Goal: Task Accomplishment & Management: Complete application form

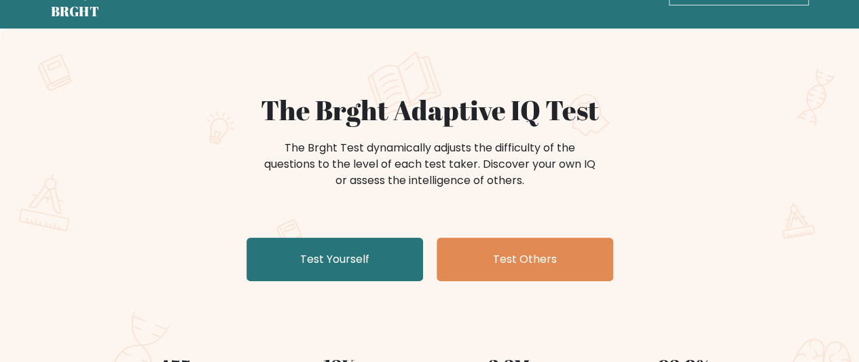
scroll to position [68, 0]
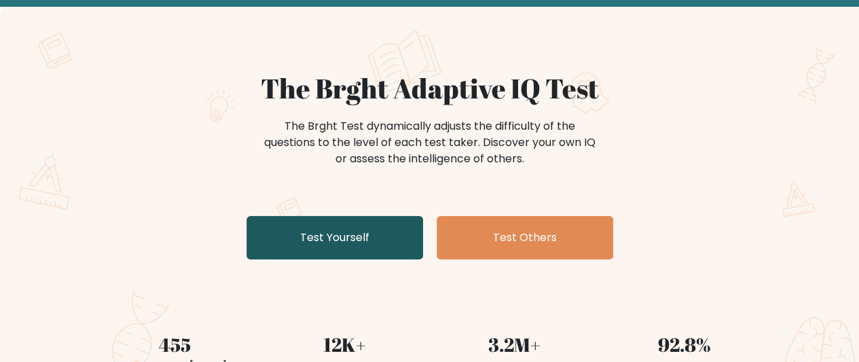
click at [379, 241] on link "Test Yourself" at bounding box center [334, 237] width 177 height 43
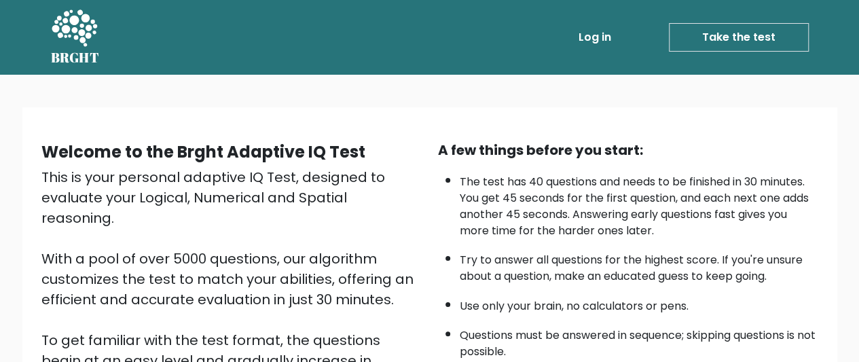
scroll to position [259, 0]
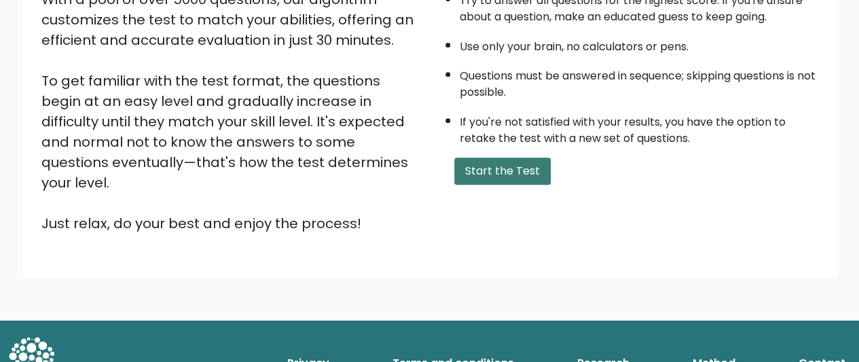
click at [464, 158] on button "Start the Test" at bounding box center [502, 171] width 96 height 27
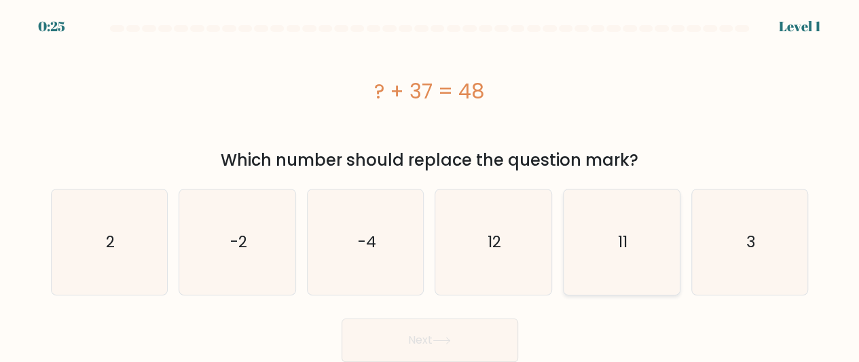
click at [652, 229] on icon "11" at bounding box center [621, 241] width 105 height 105
click at [431, 185] on input "e. 11" at bounding box center [430, 182] width 1 height 3
radio input "true"
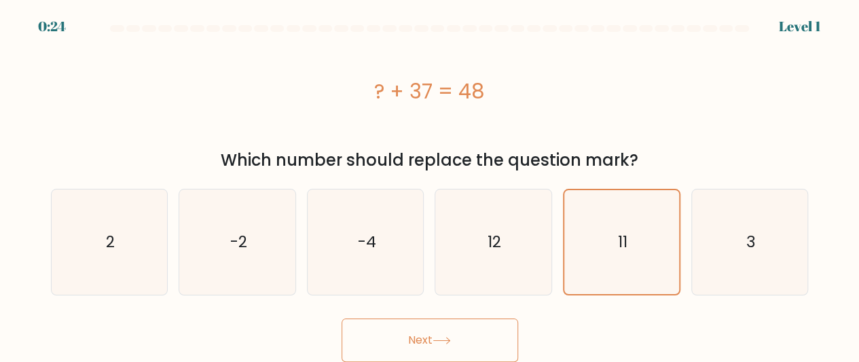
click at [443, 332] on button "Next" at bounding box center [430, 339] width 177 height 43
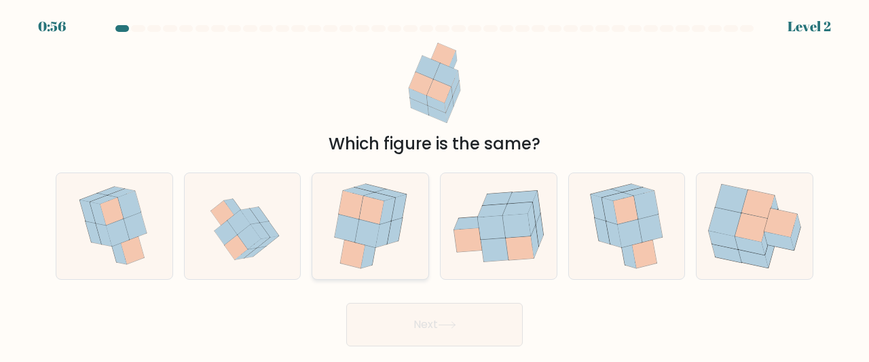
click at [373, 241] on icon at bounding box center [367, 233] width 24 height 29
click at [435, 185] on input "c." at bounding box center [435, 182] width 1 height 3
radio input "true"
click at [500, 328] on button "Next" at bounding box center [434, 324] width 177 height 43
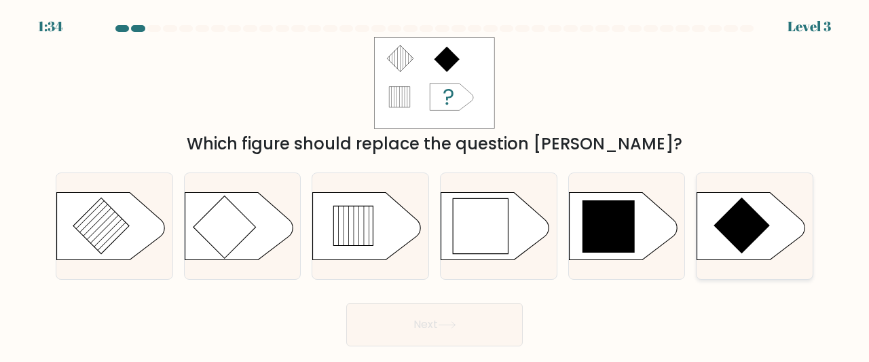
click at [767, 234] on icon at bounding box center [751, 226] width 109 height 68
click at [435, 185] on input "f." at bounding box center [435, 182] width 1 height 3
radio input "true"
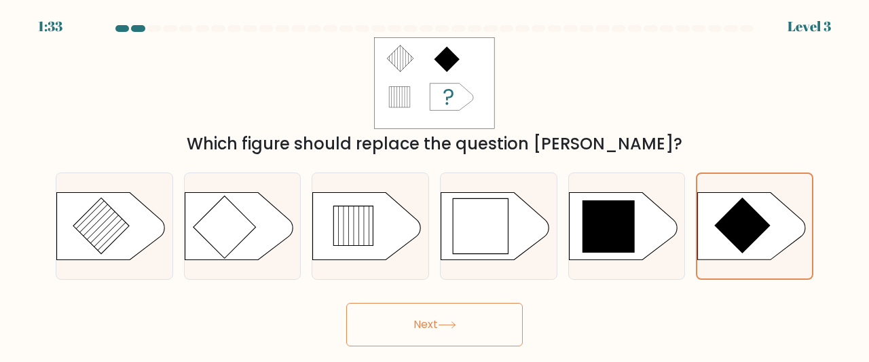
click at [413, 320] on button "Next" at bounding box center [434, 324] width 177 height 43
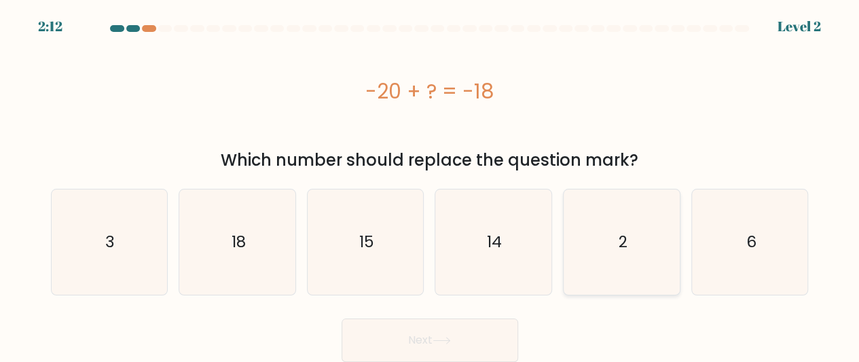
click at [615, 236] on icon "2" at bounding box center [621, 241] width 105 height 105
click at [431, 185] on input "e. 2" at bounding box center [430, 182] width 1 height 3
radio input "true"
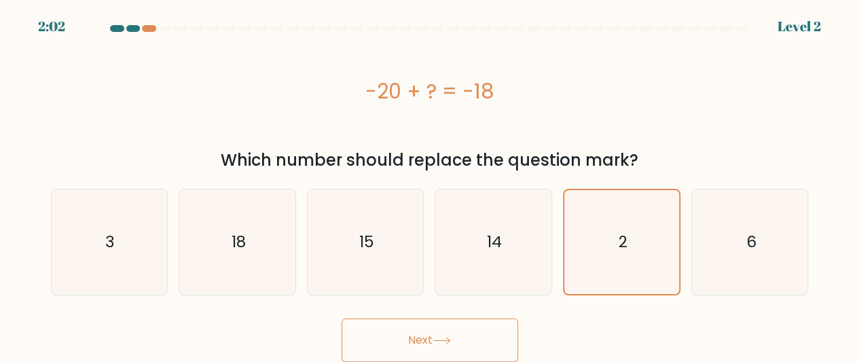
click at [249, 323] on div "Next" at bounding box center [430, 337] width 774 height 50
click at [456, 338] on button "Next" at bounding box center [430, 339] width 177 height 43
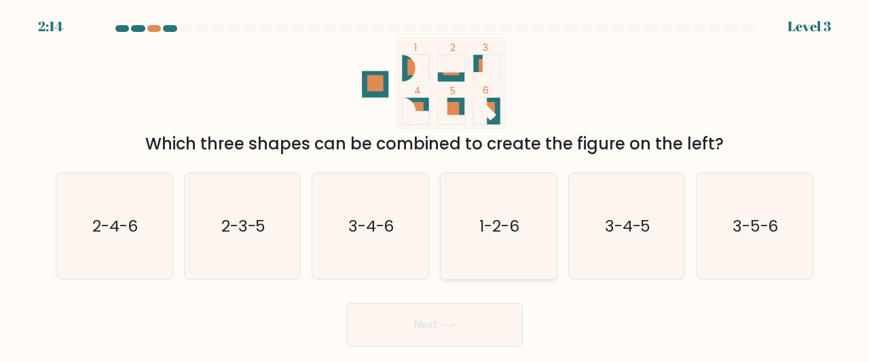
click at [500, 227] on text "1-2-6" at bounding box center [499, 226] width 40 height 22
click at [435, 185] on input "d. 1-2-6" at bounding box center [435, 182] width 1 height 3
radio input "true"
click at [623, 230] on text "3-4-5" at bounding box center [628, 226] width 46 height 22
click at [435, 185] on input "e. 3-4-5" at bounding box center [435, 182] width 1 height 3
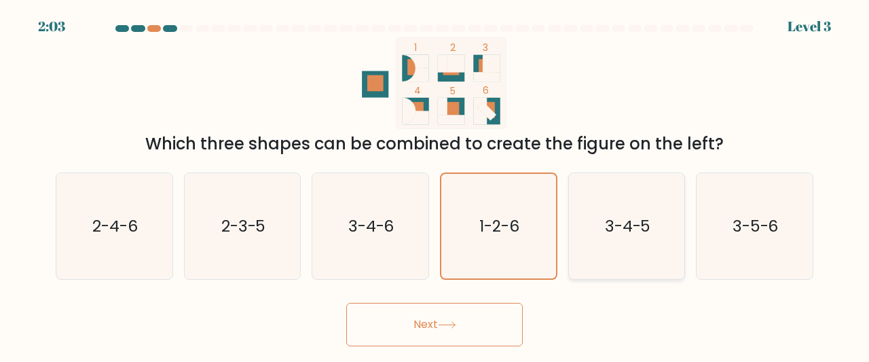
radio input "true"
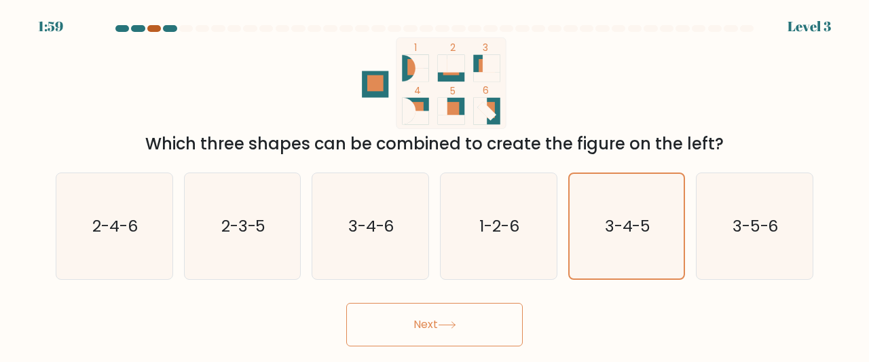
click at [151, 28] on div at bounding box center [154, 28] width 14 height 7
click at [276, 217] on icon "2-3-5" at bounding box center [242, 226] width 107 height 107
click at [435, 185] on input "b. 2-3-5" at bounding box center [435, 182] width 1 height 3
radio input "true"
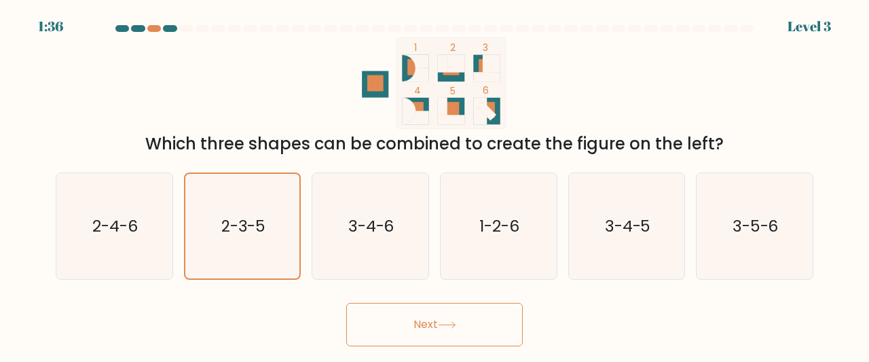
click at [407, 308] on button "Next" at bounding box center [434, 324] width 177 height 43
click at [410, 321] on button "Next" at bounding box center [434, 324] width 177 height 43
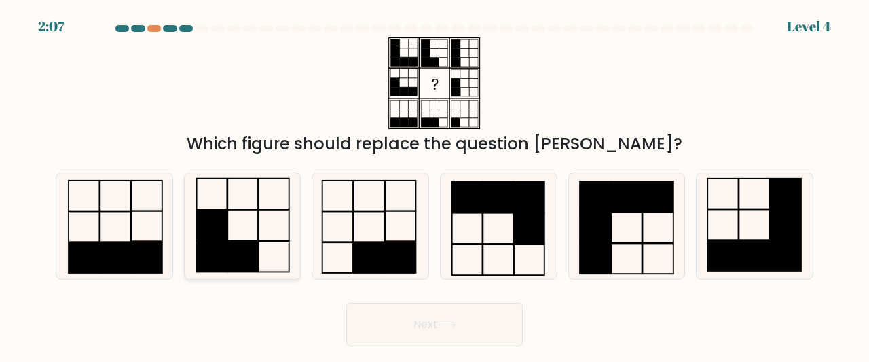
click at [220, 244] on rect at bounding box center [211, 256] width 31 height 31
click at [435, 185] on input "b." at bounding box center [435, 182] width 1 height 3
radio input "true"
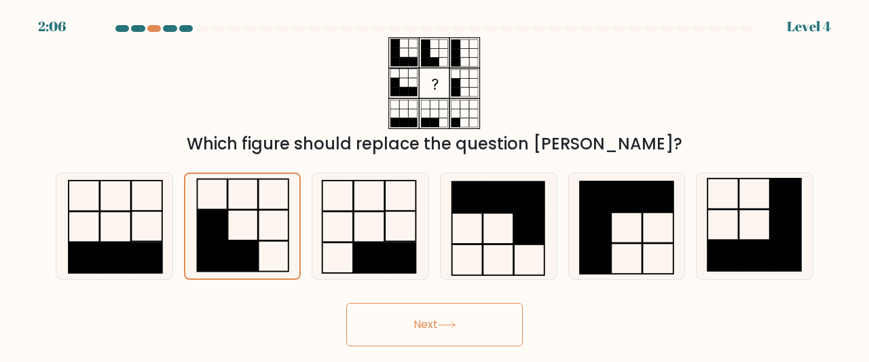
click at [473, 317] on button "Next" at bounding box center [434, 324] width 177 height 43
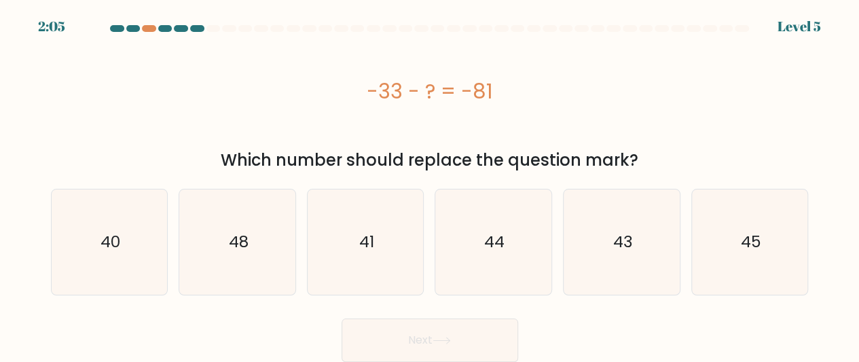
click at [436, 335] on button "Next" at bounding box center [430, 339] width 177 height 43
click at [278, 244] on icon "48" at bounding box center [237, 241] width 105 height 105
click at [430, 185] on input "b. 48" at bounding box center [430, 182] width 1 height 3
radio input "true"
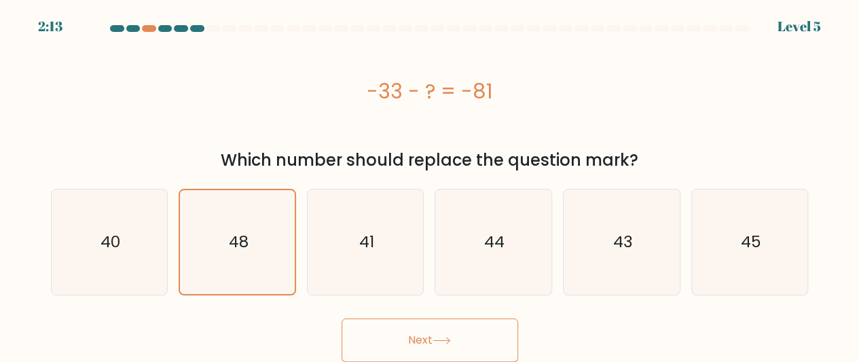
click at [420, 343] on button "Next" at bounding box center [430, 339] width 177 height 43
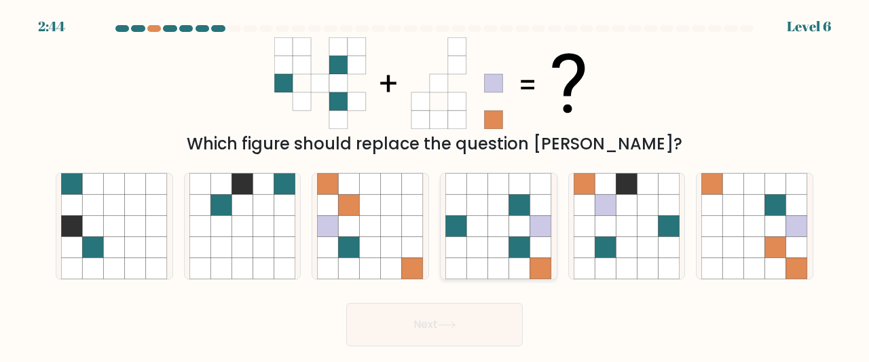
click at [518, 255] on icon at bounding box center [519, 247] width 21 height 21
click at [435, 185] on input "d." at bounding box center [435, 182] width 1 height 3
radio input "true"
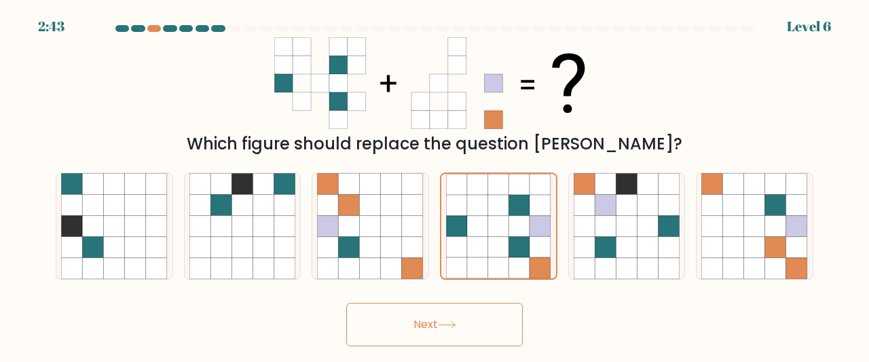
click at [462, 329] on button "Next" at bounding box center [434, 324] width 177 height 43
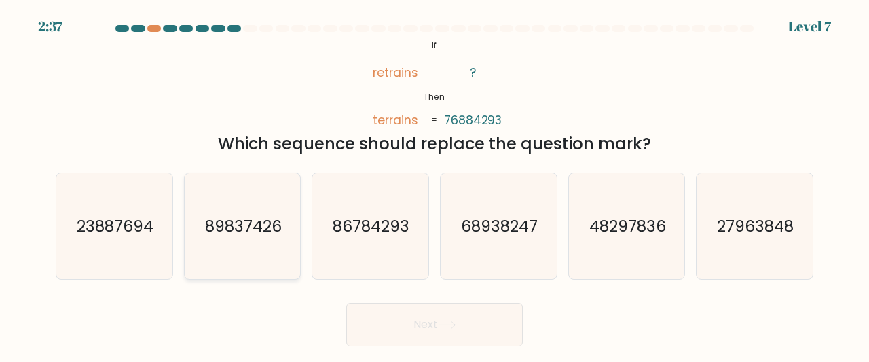
click at [266, 238] on icon "89837426" at bounding box center [242, 226] width 107 height 107
click at [435, 185] on input "b. 89837426" at bounding box center [435, 182] width 1 height 3
radio input "true"
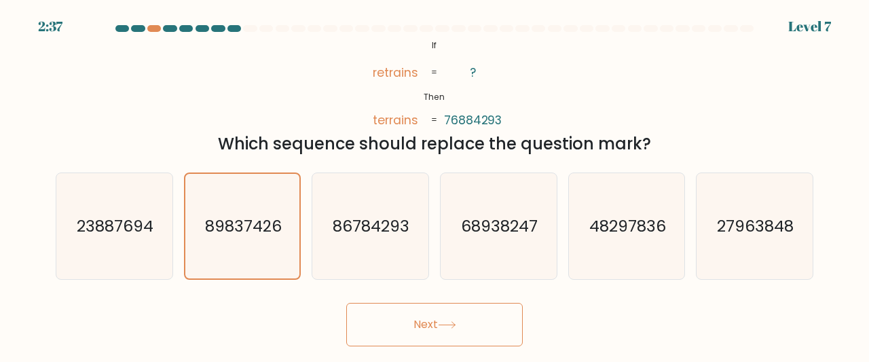
click at [367, 317] on button "Next" at bounding box center [434, 324] width 177 height 43
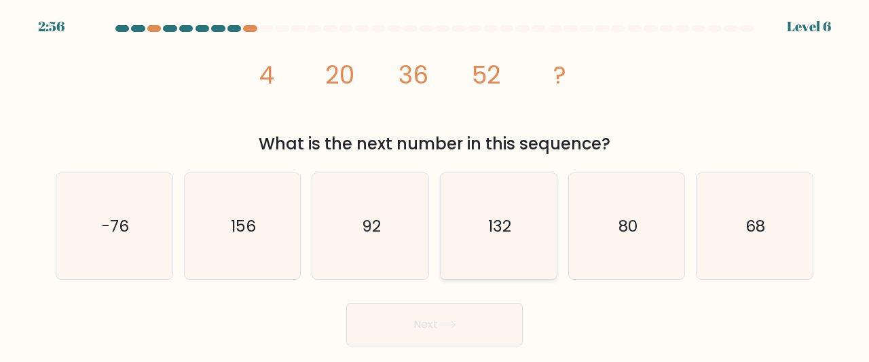
click at [533, 221] on icon "132" at bounding box center [498, 226] width 107 height 107
click at [435, 185] on input "d. 132" at bounding box center [435, 182] width 1 height 3
radio input "true"
click at [731, 219] on icon "68" at bounding box center [754, 226] width 107 height 107
click at [435, 185] on input "f. 68" at bounding box center [435, 182] width 1 height 3
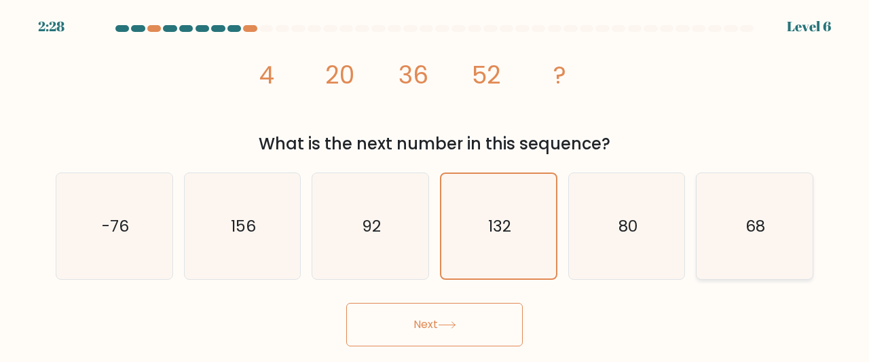
radio input "true"
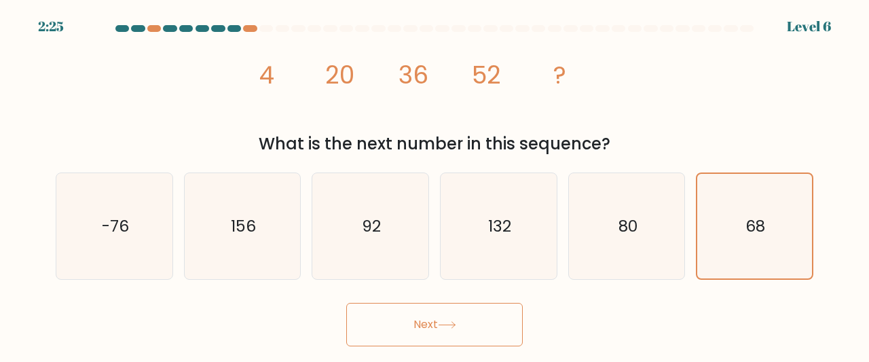
click at [492, 325] on button "Next" at bounding box center [434, 324] width 177 height 43
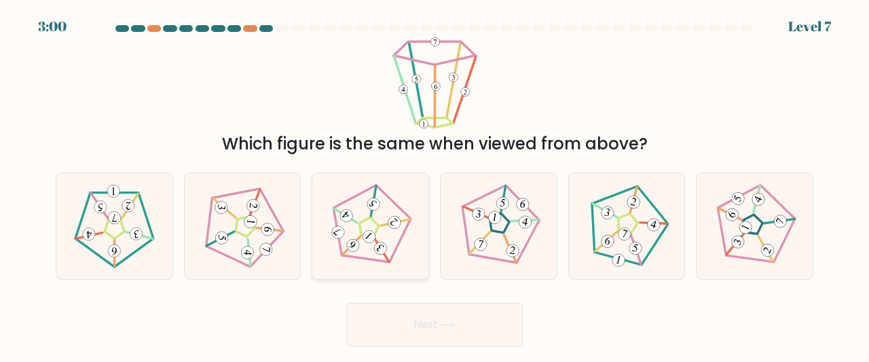
click at [363, 223] on icon at bounding box center [370, 225] width 85 height 85
click at [435, 185] on input "c." at bounding box center [435, 182] width 1 height 3
radio input "true"
click at [456, 332] on button "Next" at bounding box center [434, 324] width 177 height 43
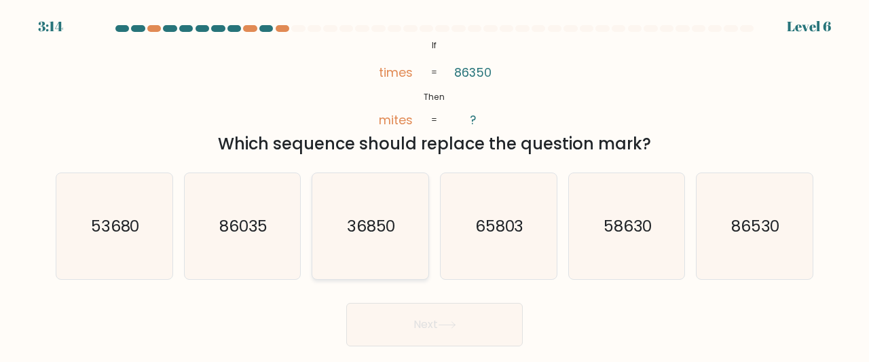
click at [403, 240] on icon "36850" at bounding box center [370, 226] width 107 height 107
click at [435, 185] on input "c. 36850" at bounding box center [435, 182] width 1 height 3
radio input "true"
click at [444, 327] on icon at bounding box center [447, 324] width 18 height 7
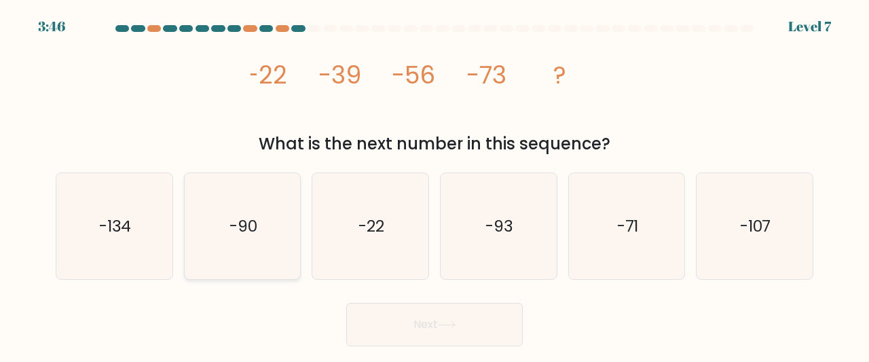
click at [260, 242] on icon "-90" at bounding box center [242, 226] width 107 height 107
click at [435, 185] on input "b. -90" at bounding box center [435, 182] width 1 height 3
radio input "true"
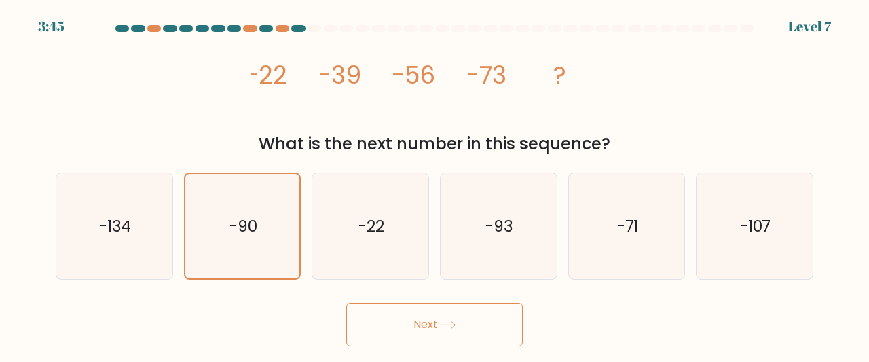
click at [452, 321] on button "Next" at bounding box center [434, 324] width 177 height 43
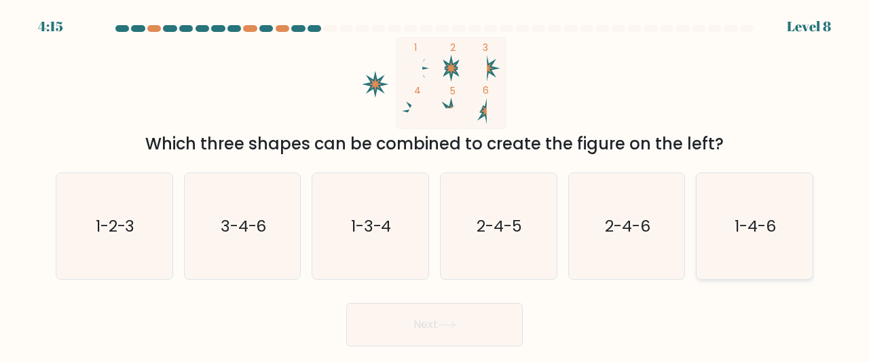
click at [773, 248] on icon "1-4-6" at bounding box center [754, 226] width 107 height 107
click at [435, 185] on input "f. 1-4-6" at bounding box center [435, 182] width 1 height 3
radio input "true"
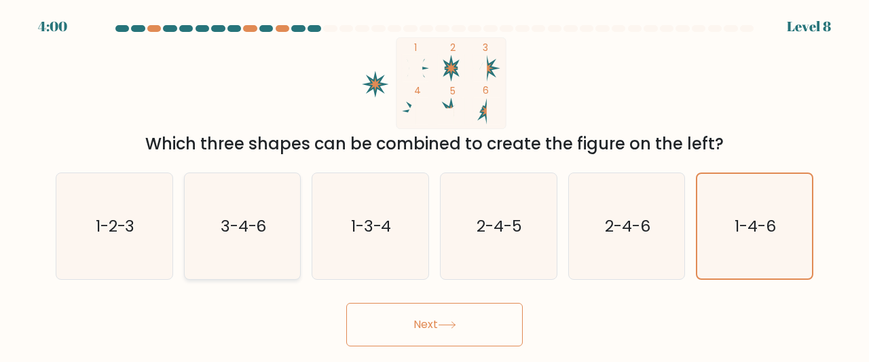
click at [239, 218] on text "3-4-6" at bounding box center [244, 226] width 46 height 22
click at [435, 185] on input "b. 3-4-6" at bounding box center [435, 182] width 1 height 3
radio input "true"
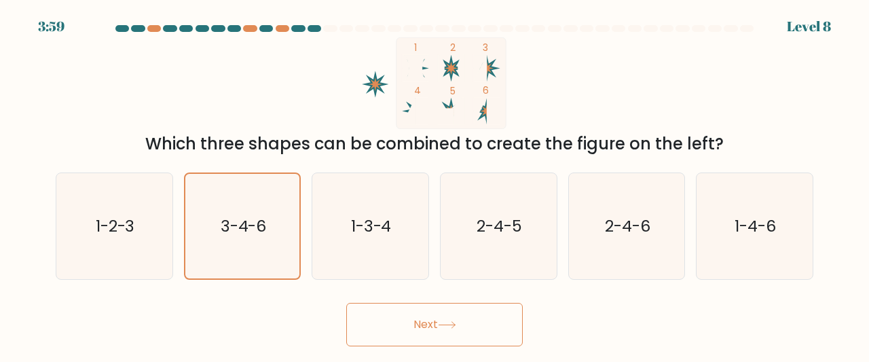
click at [477, 327] on button "Next" at bounding box center [434, 324] width 177 height 43
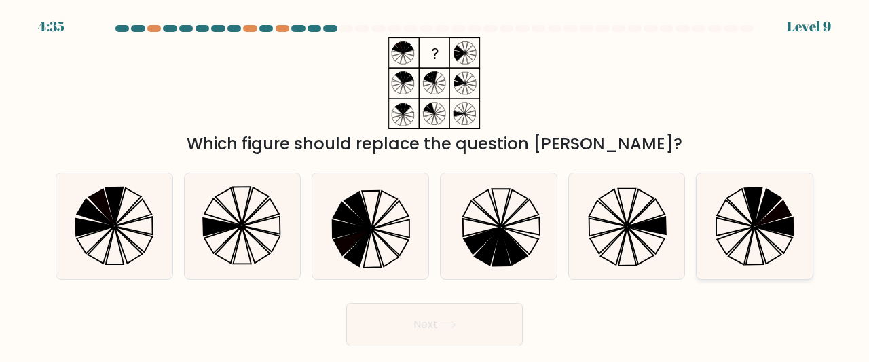
click at [790, 223] on icon at bounding box center [774, 226] width 37 height 18
click at [435, 185] on input "f." at bounding box center [435, 182] width 1 height 3
radio input "true"
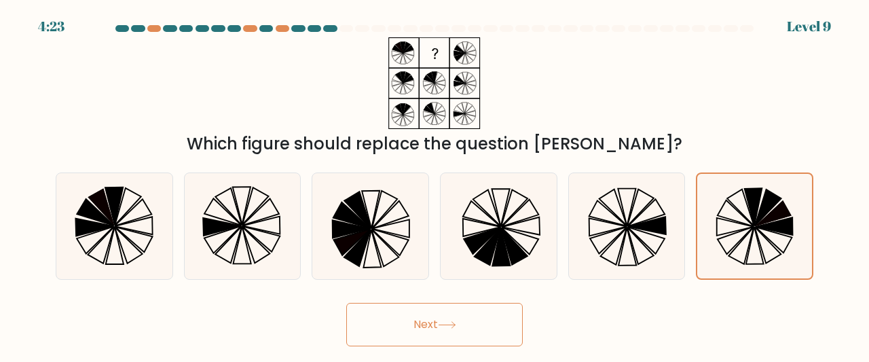
click at [458, 336] on button "Next" at bounding box center [434, 324] width 177 height 43
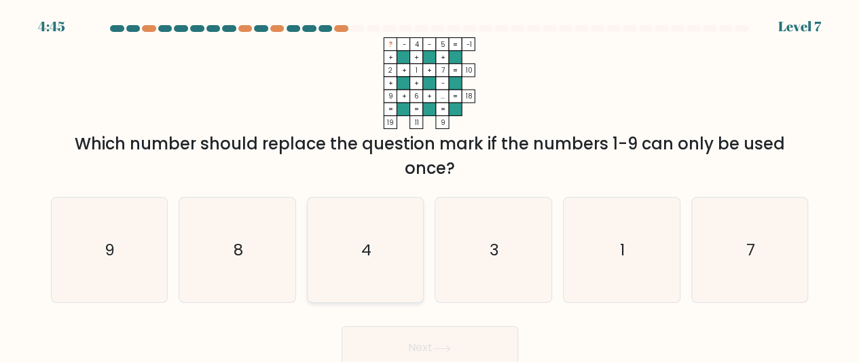
click at [342, 269] on icon "4" at bounding box center [365, 250] width 105 height 105
click at [430, 185] on input "c. 4" at bounding box center [430, 182] width 1 height 3
radio input "true"
click at [424, 340] on button "Next" at bounding box center [430, 347] width 177 height 43
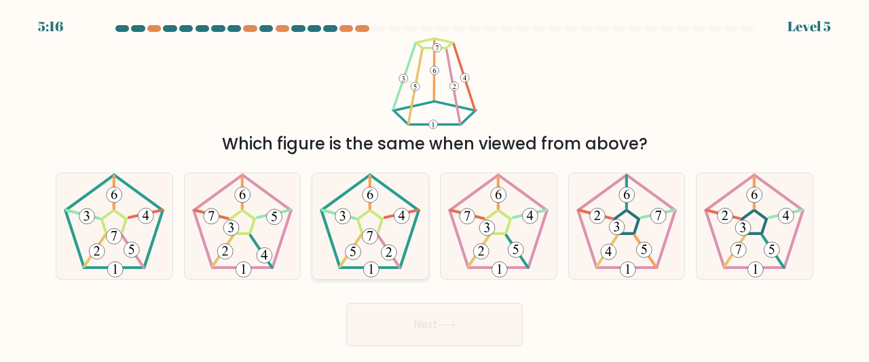
click at [380, 253] on icon at bounding box center [370, 226] width 107 height 107
click at [435, 185] on input "c." at bounding box center [435, 182] width 1 height 3
radio input "true"
click at [471, 323] on button "Next" at bounding box center [434, 324] width 177 height 43
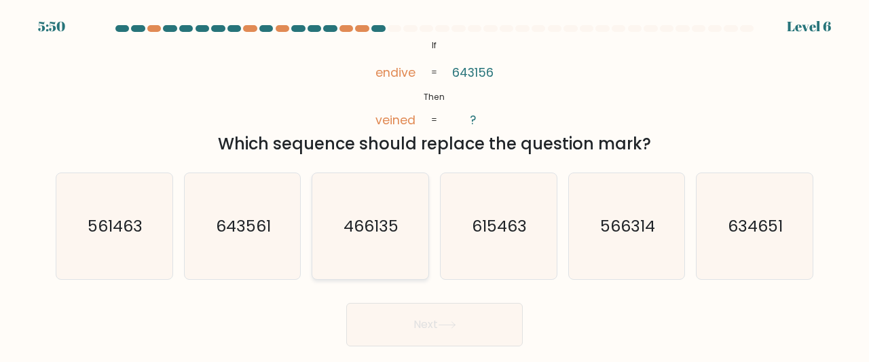
click at [375, 223] on text "466135" at bounding box center [371, 226] width 55 height 22
click at [435, 185] on input "c. 466135" at bounding box center [435, 182] width 1 height 3
radio input "true"
click at [424, 316] on button "Next" at bounding box center [434, 324] width 177 height 43
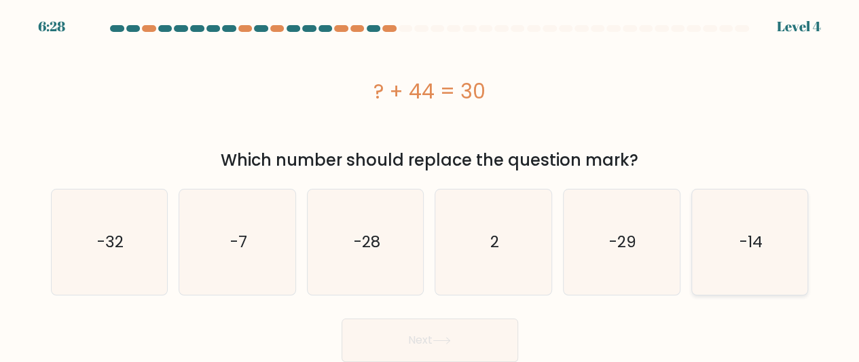
click at [711, 232] on icon "-14" at bounding box center [749, 241] width 105 height 105
click at [431, 185] on input "f. -14" at bounding box center [430, 182] width 1 height 3
radio input "true"
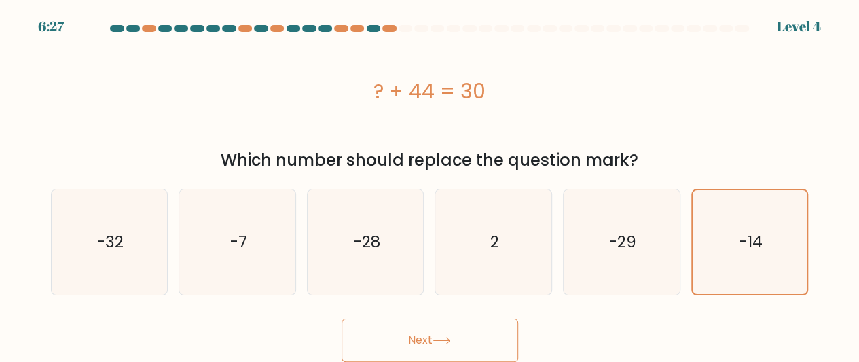
click at [489, 337] on button "Next" at bounding box center [430, 339] width 177 height 43
